Goal: Find specific page/section: Find specific page/section

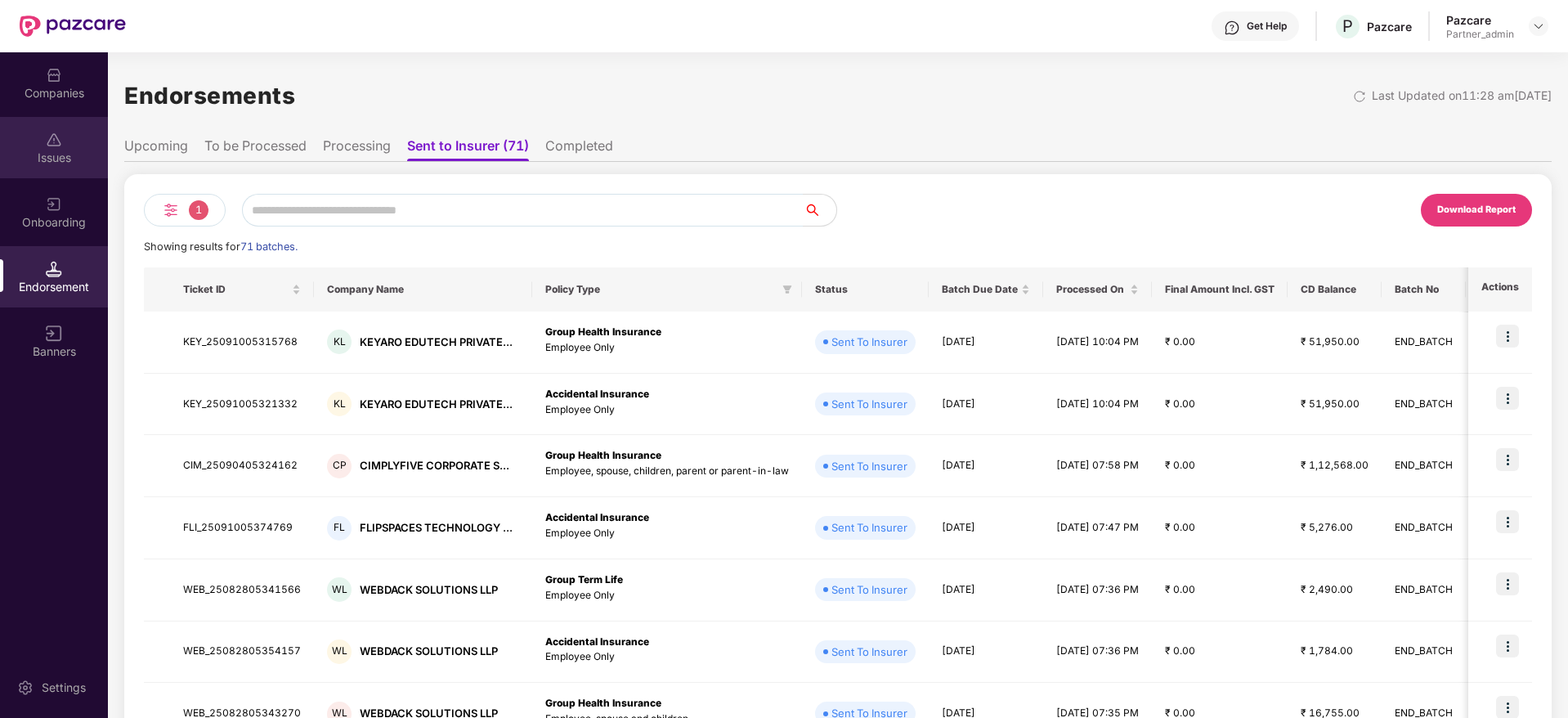
click at [61, 134] on img at bounding box center [54, 139] width 16 height 16
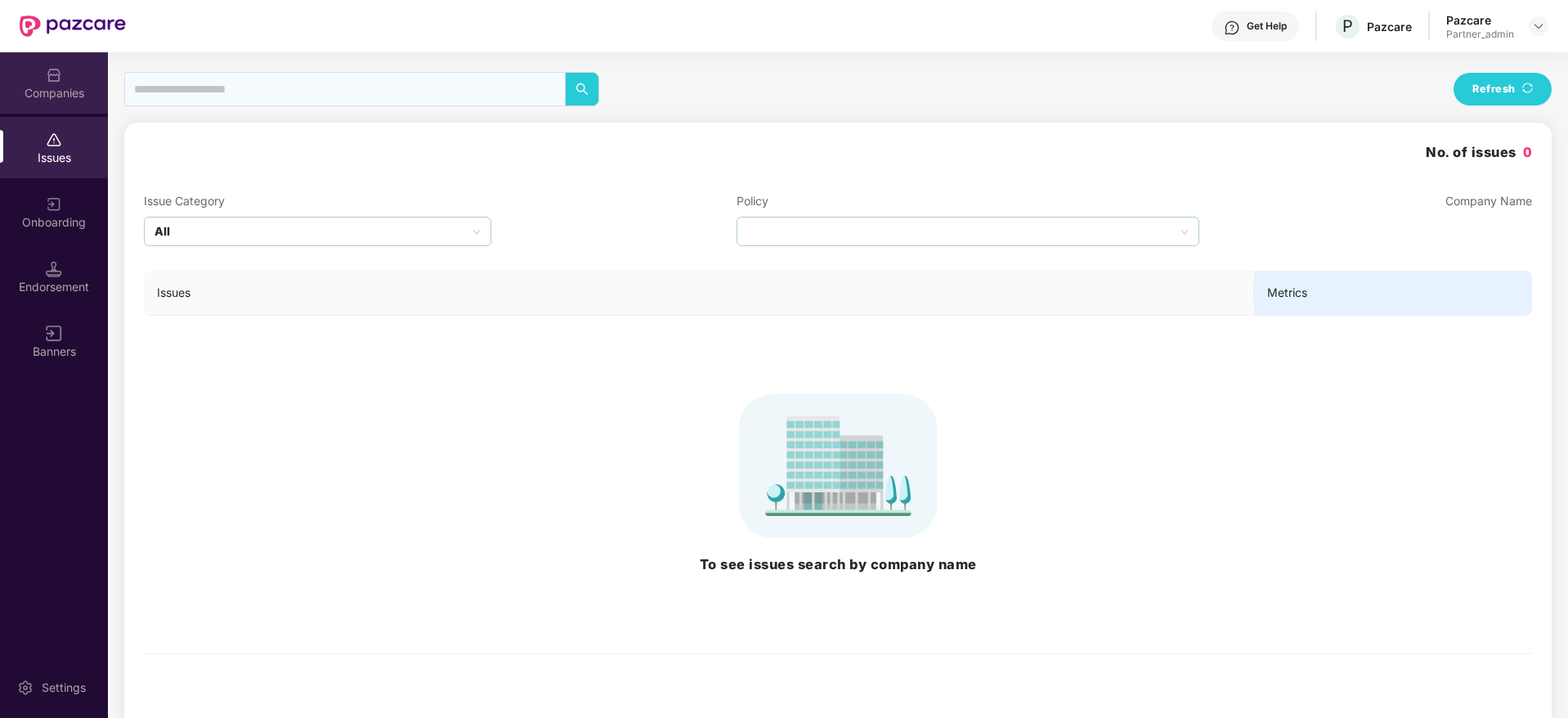
click at [64, 87] on div "Companies" at bounding box center [54, 92] width 108 height 16
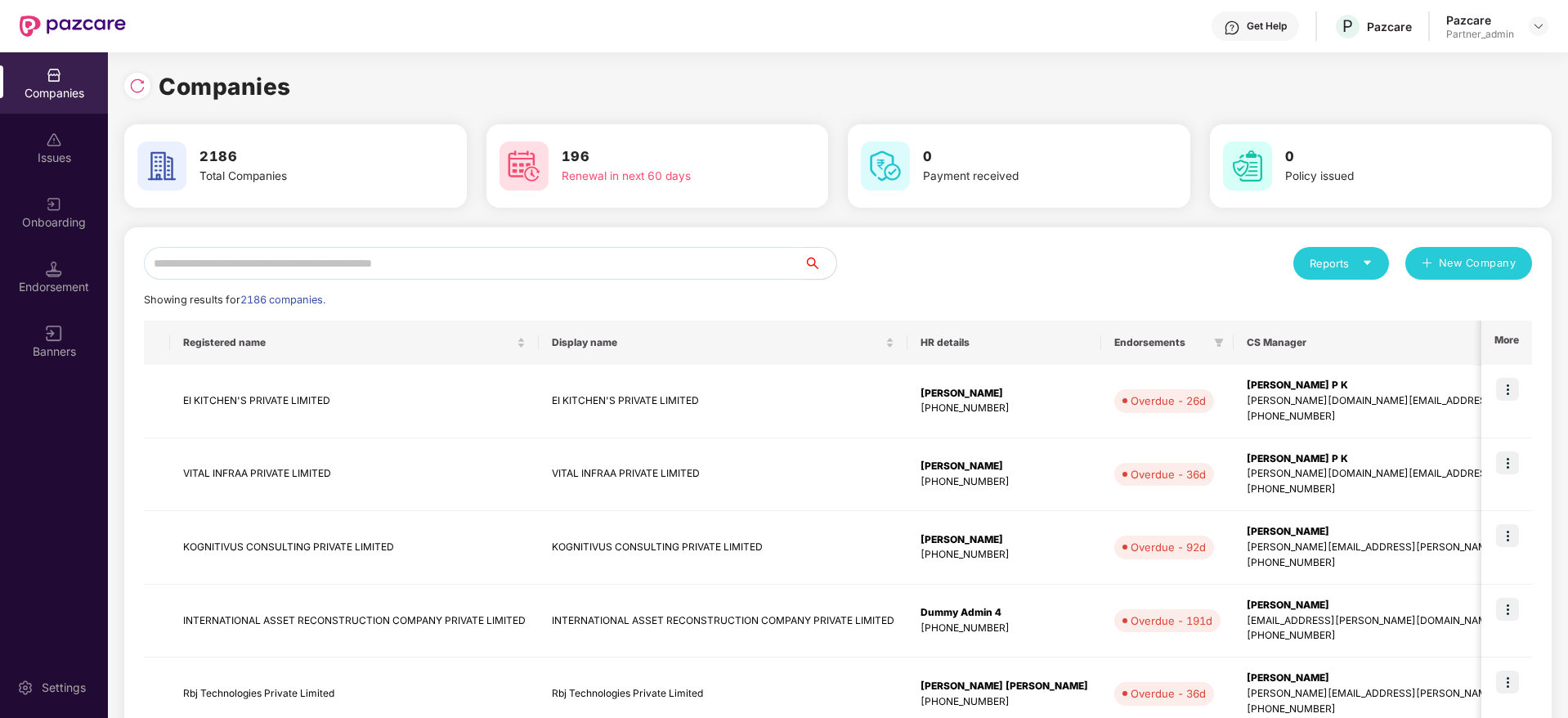
click at [302, 260] on input "text" at bounding box center [473, 263] width 660 height 33
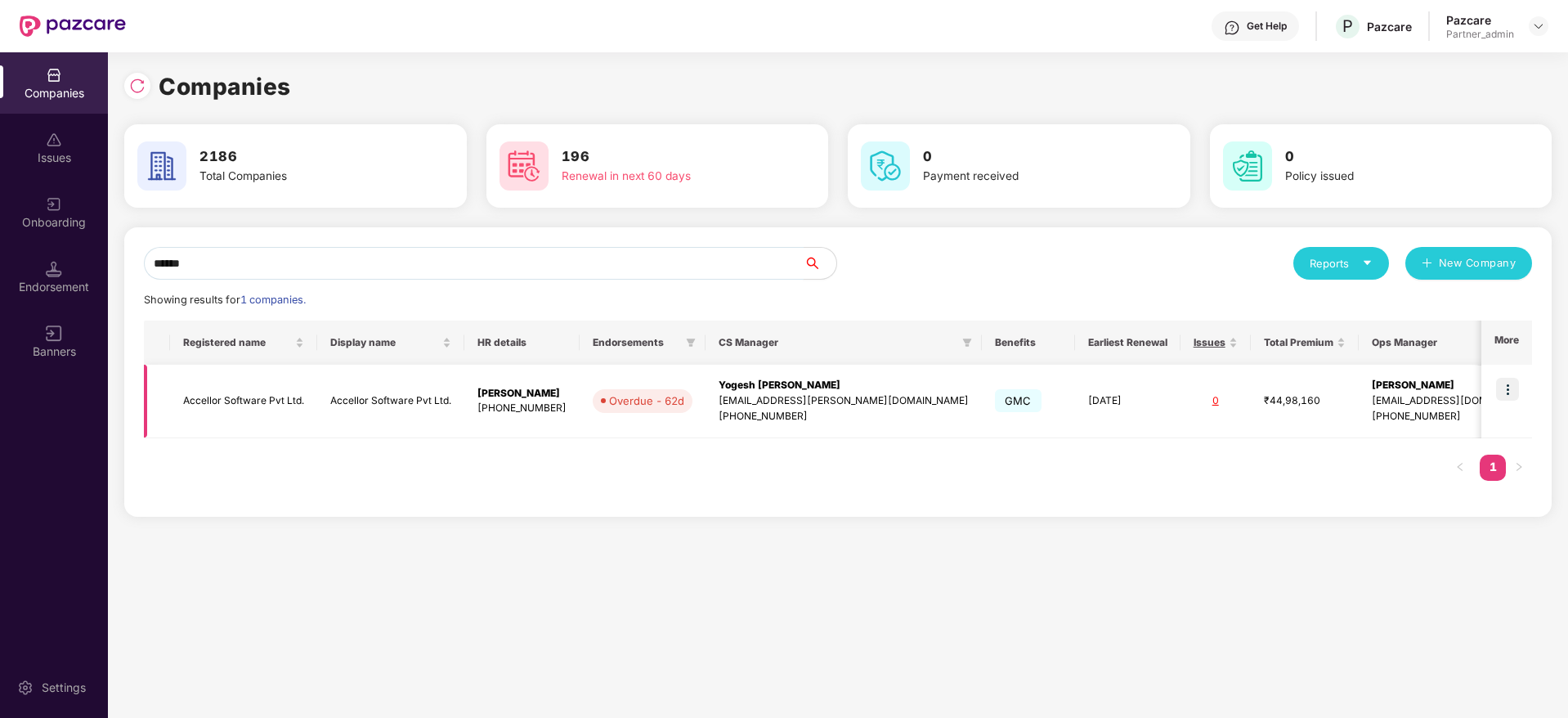
type input "******"
click at [1512, 390] on img at bounding box center [1507, 389] width 23 height 23
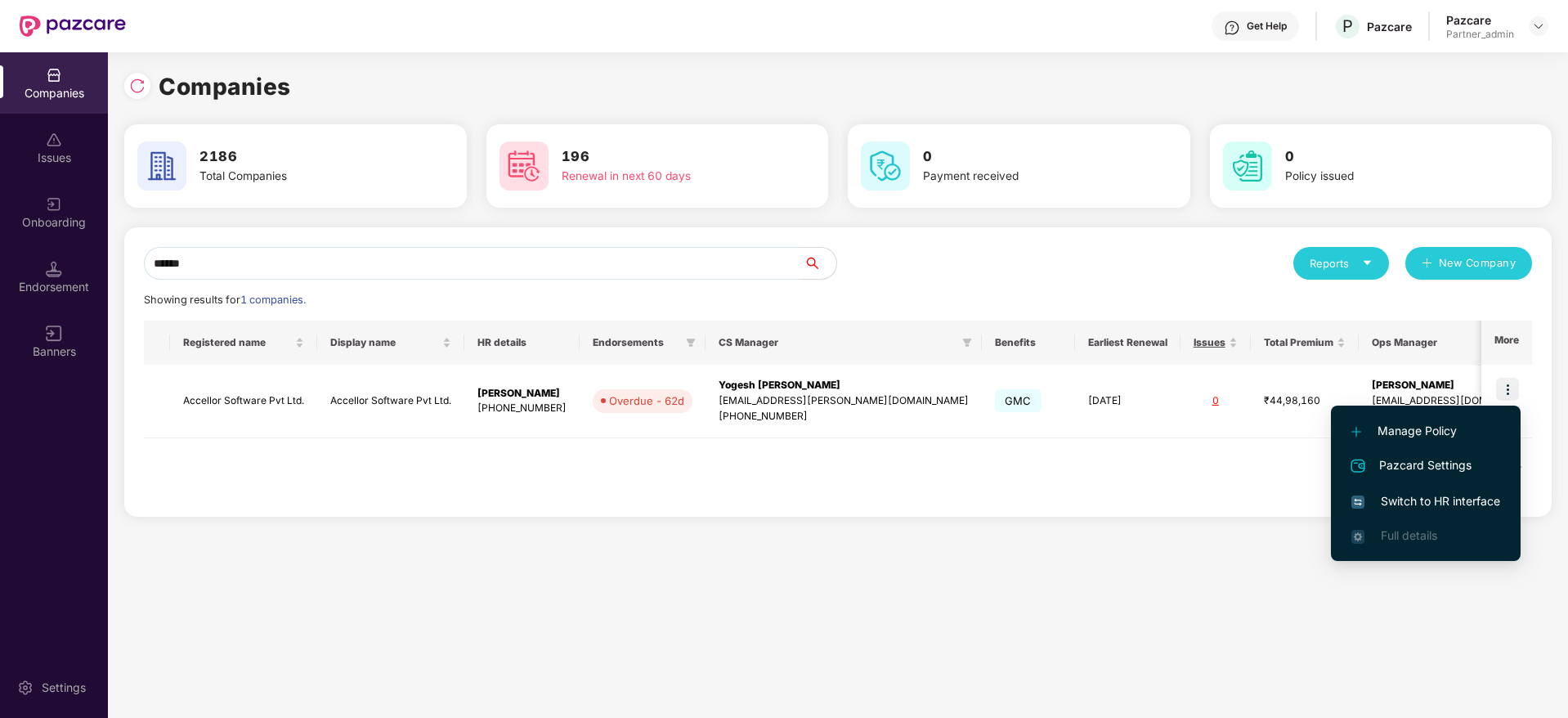
click at [1432, 501] on span "Switch to HR interface" at bounding box center [1426, 501] width 149 height 18
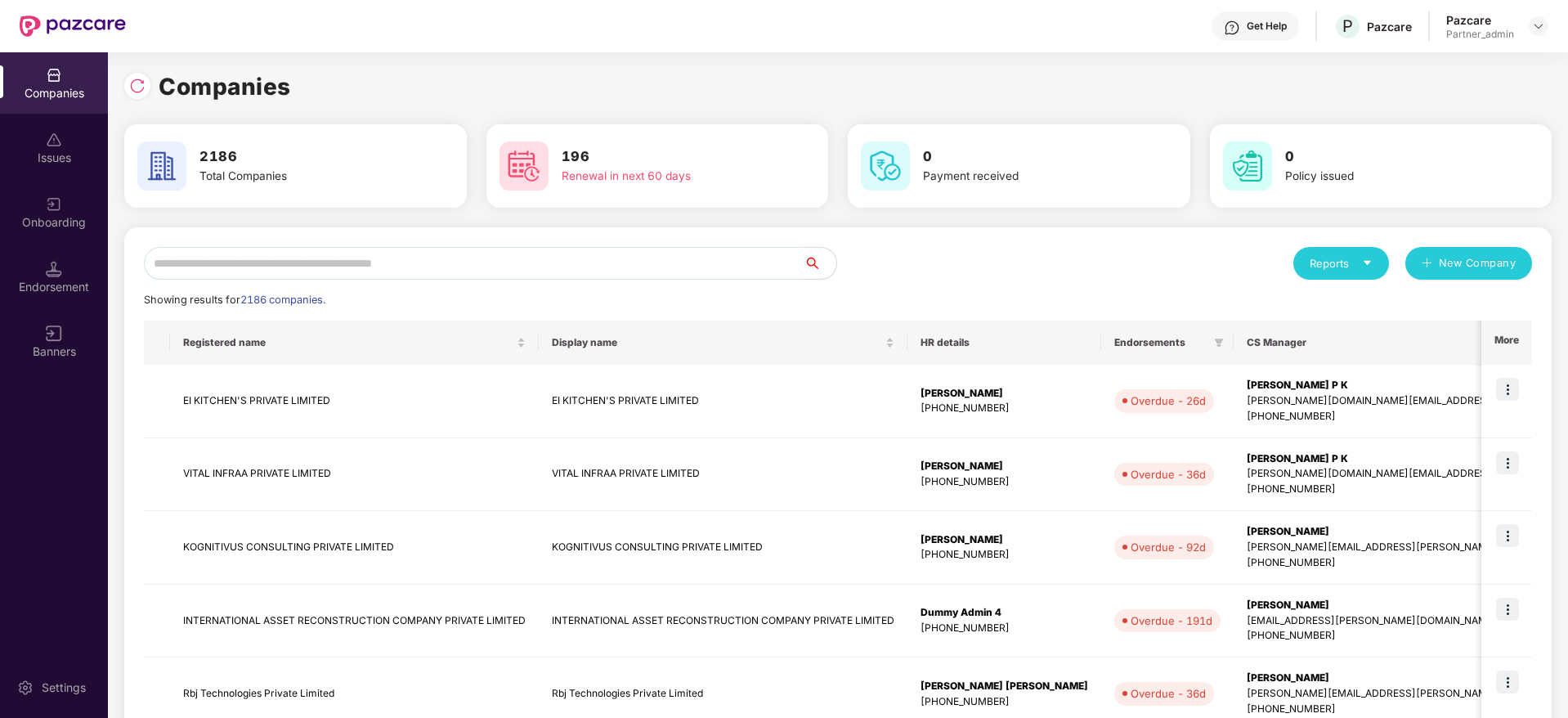
click at [264, 269] on input "text" at bounding box center [473, 263] width 660 height 33
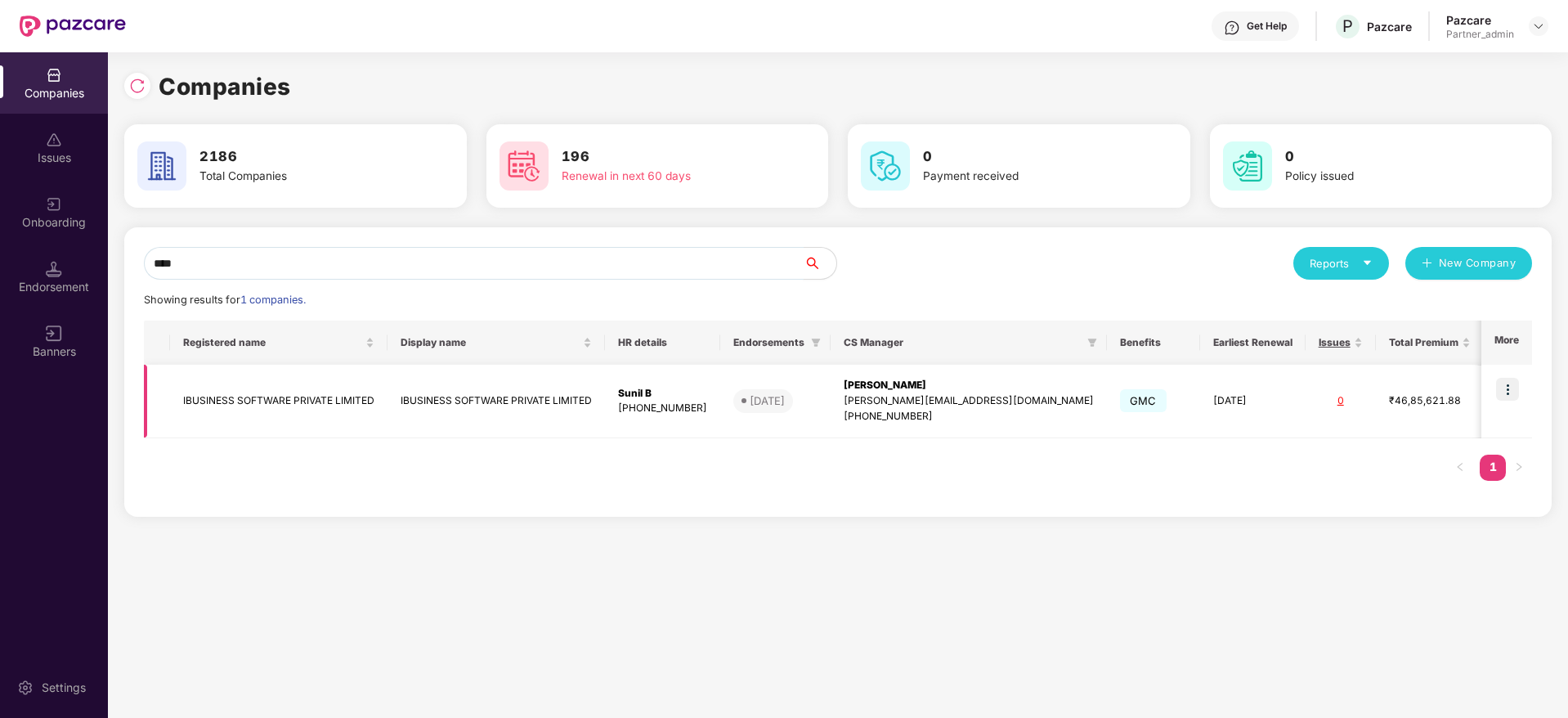
type input "****"
click at [1514, 391] on img at bounding box center [1507, 389] width 23 height 23
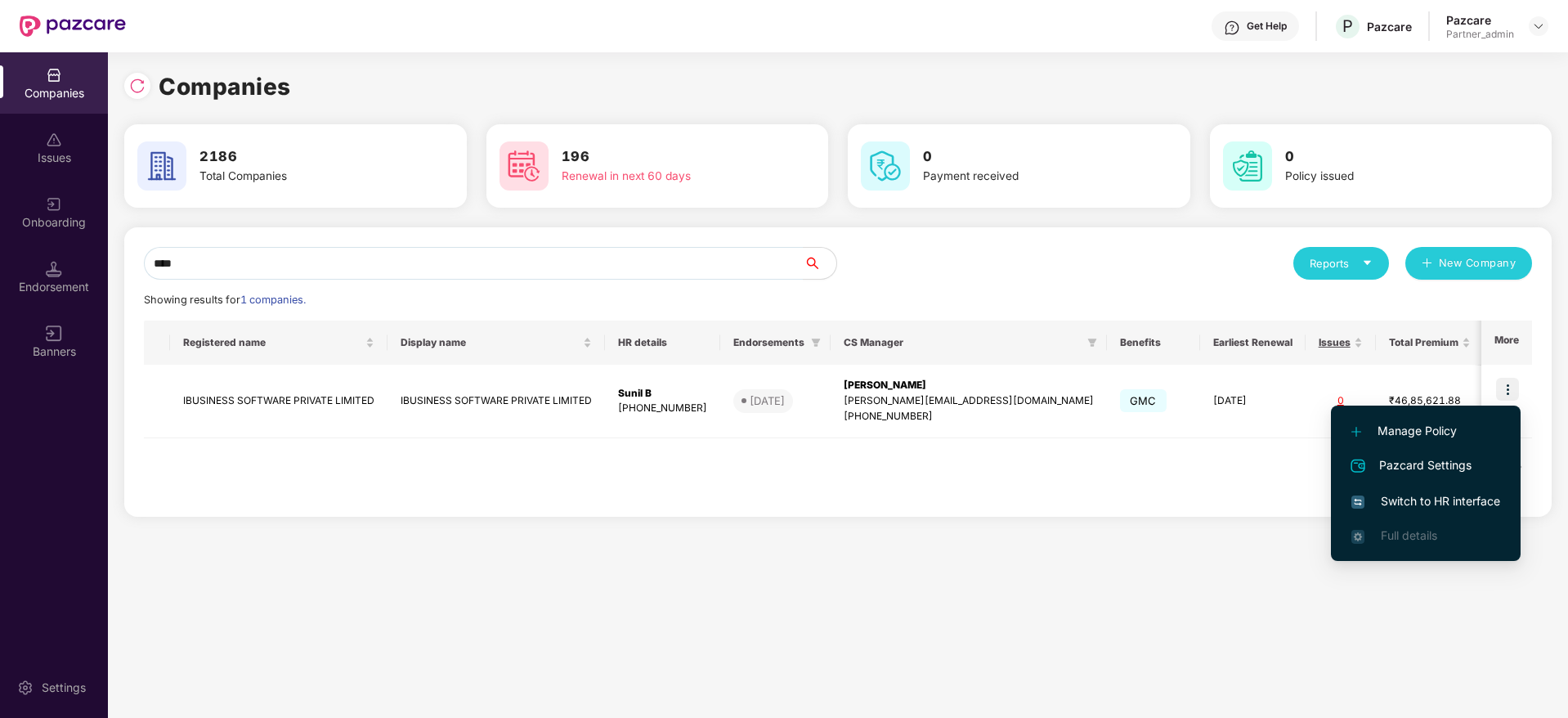
click at [1464, 494] on span "Switch to HR interface" at bounding box center [1426, 501] width 149 height 18
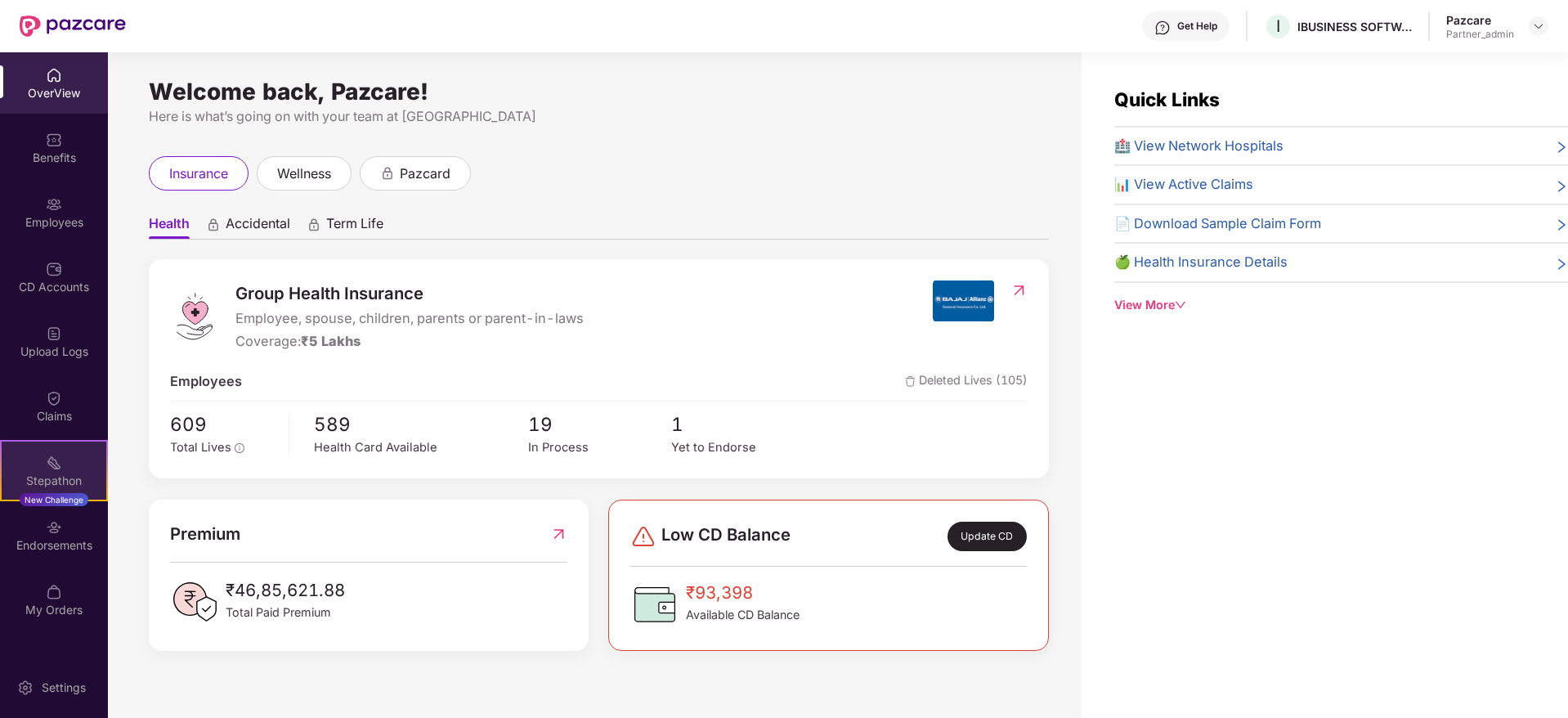
click at [61, 475] on div "Stepathon" at bounding box center [54, 480] width 104 height 16
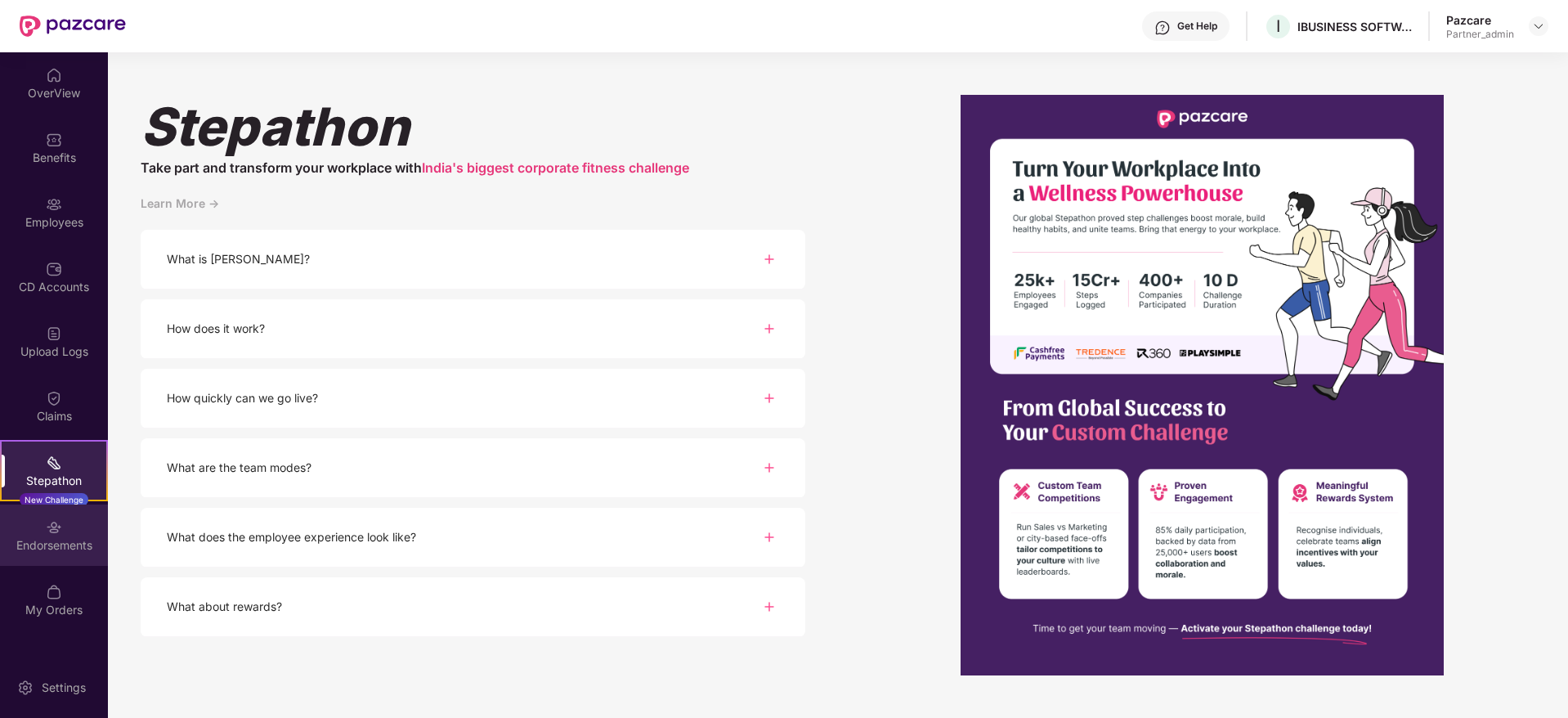
click at [29, 544] on div "Endorsements" at bounding box center [54, 545] width 108 height 16
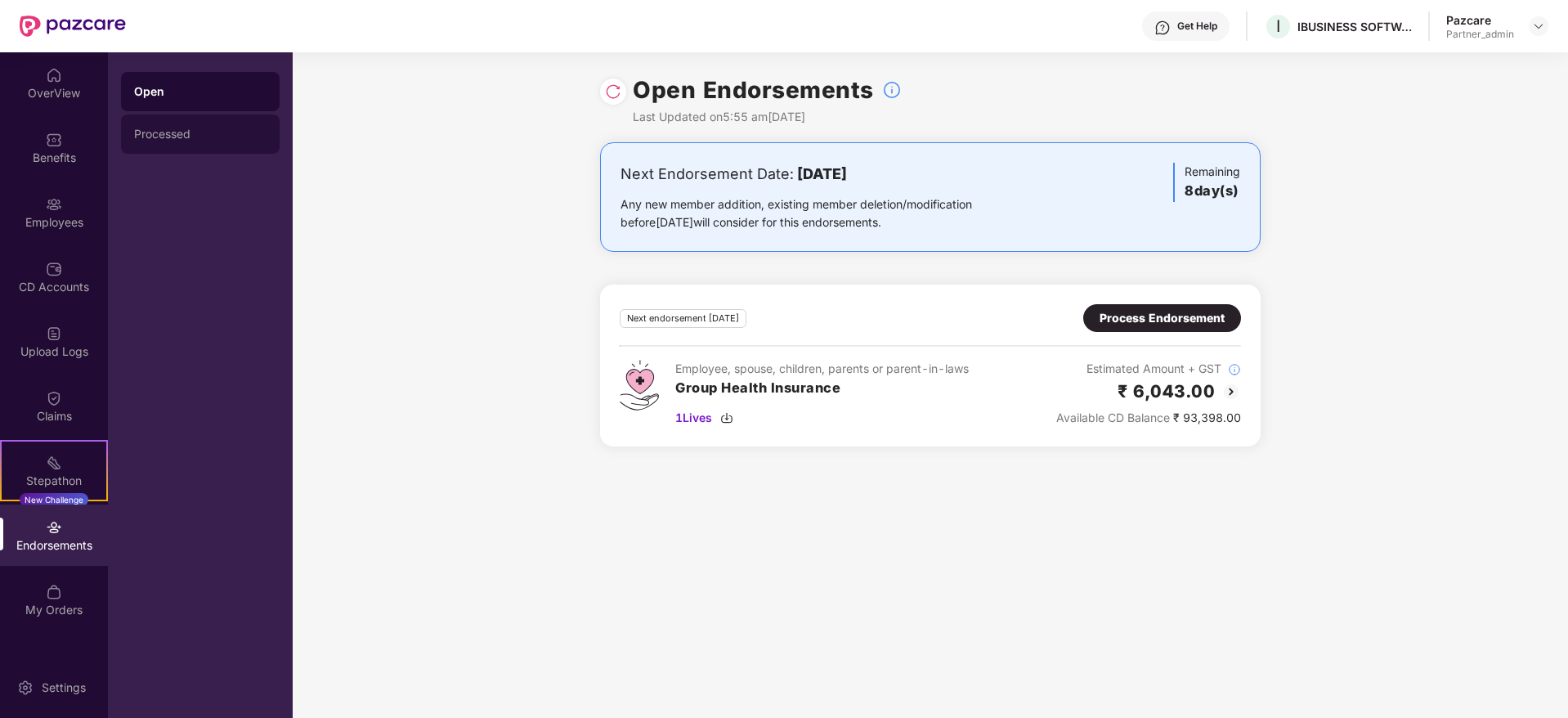
click at [166, 126] on div "Processed" at bounding box center [200, 135] width 158 height 40
